Goal: Obtain resource: Download file/media

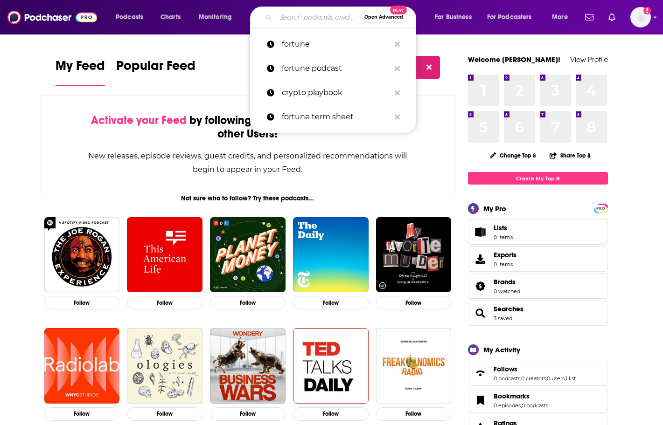
click at [279, 15] on input "Search podcasts, credits, & more..." at bounding box center [318, 17] width 84 height 15
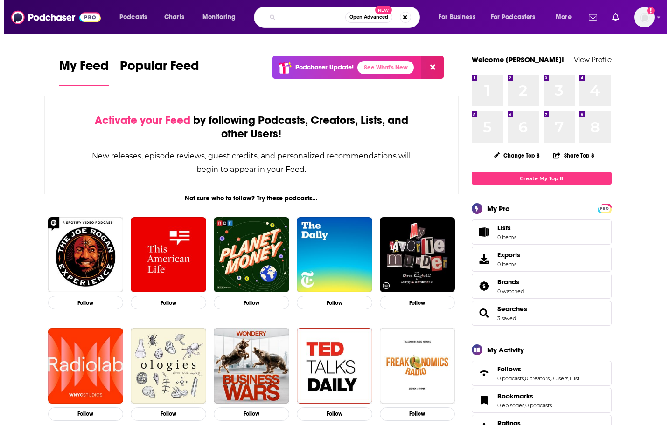
scroll to position [0, 83]
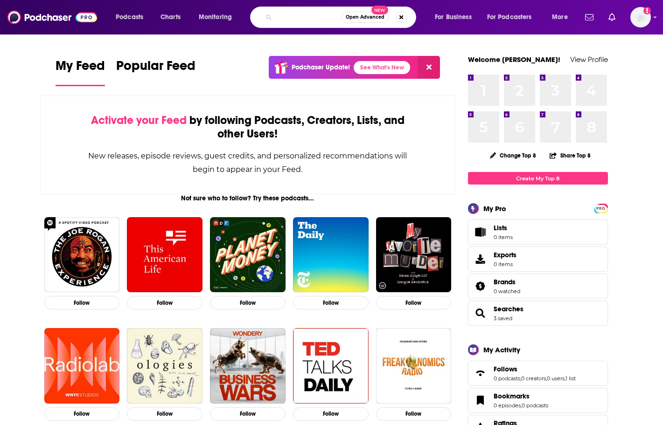
type input "the master investor podcast with [PERSON_NAME]"
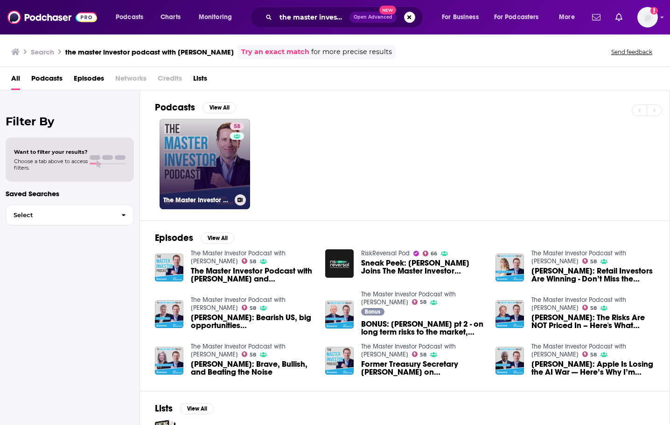
click at [216, 159] on link "58 The Master Investor Podcast with [PERSON_NAME]" at bounding box center [205, 164] width 90 height 90
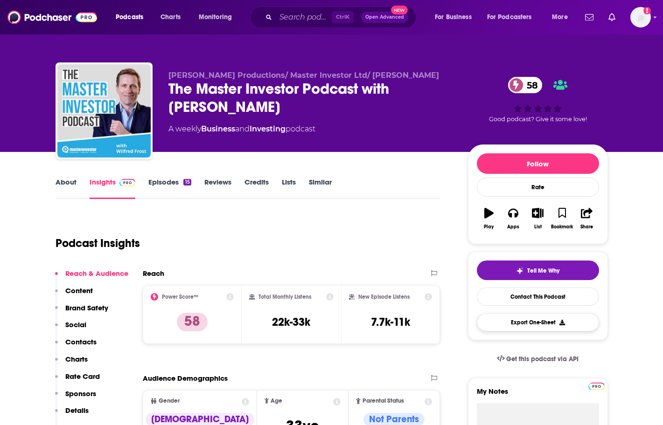
scroll to position [47, 0]
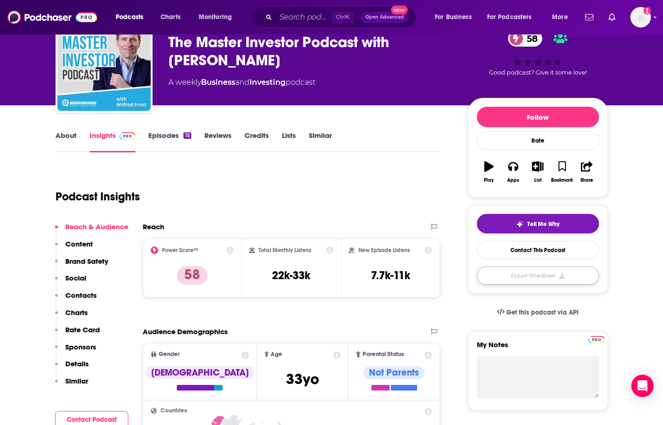
click at [524, 275] on button "Export One-Sheet" at bounding box center [538, 276] width 122 height 18
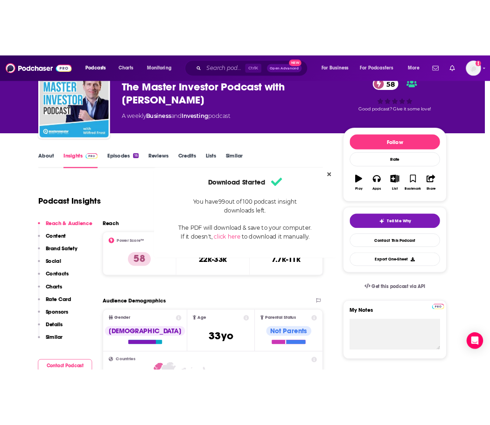
scroll to position [0, 0]
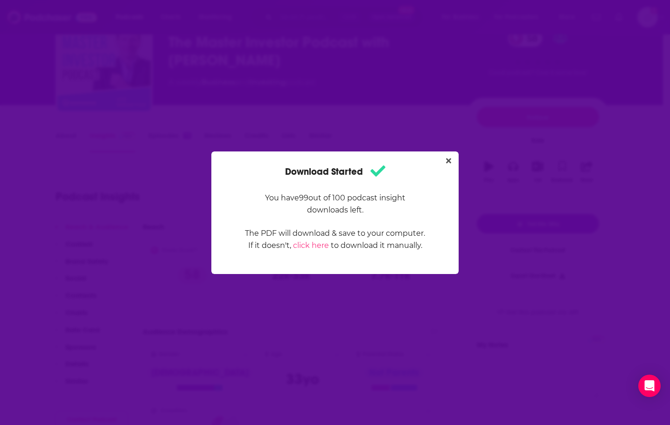
click at [237, 183] on div "Download Started You have 99 out of 100 podcast insight downloads left. The PDF…" at bounding box center [334, 213] width 225 height 100
